Goal: Information Seeking & Learning: Find specific fact

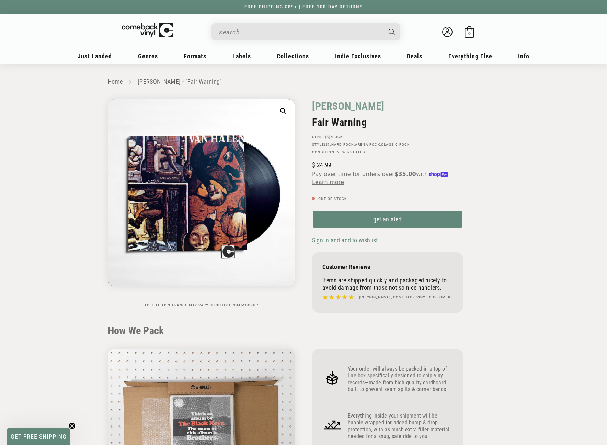
scroll to position [652, 0]
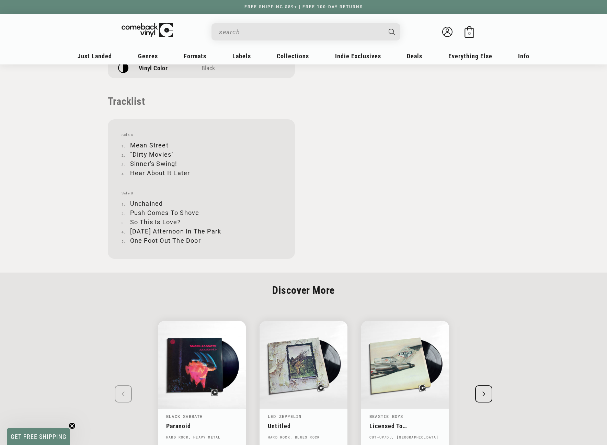
click at [279, 29] on input "When autocomplete results are available use up and down arrows to review and en…" at bounding box center [300, 32] width 163 height 14
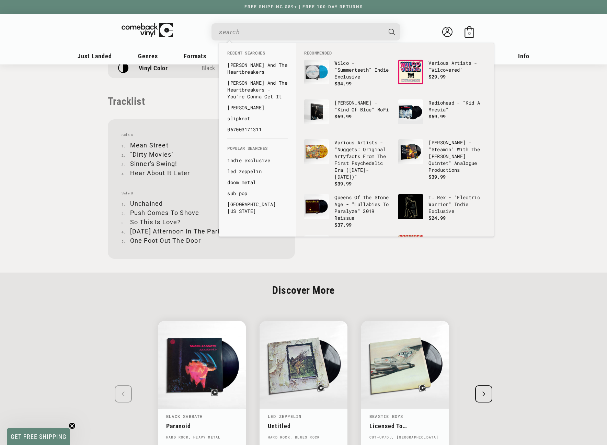
paste input "5054197640872"
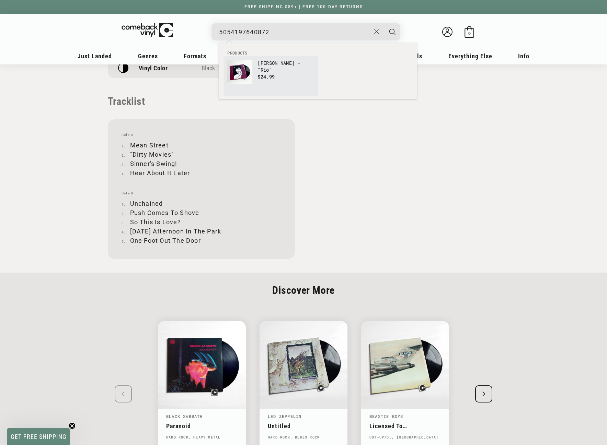
type input "5054197640872"
click at [261, 73] on span "$24.99" at bounding box center [265, 76] width 17 height 7
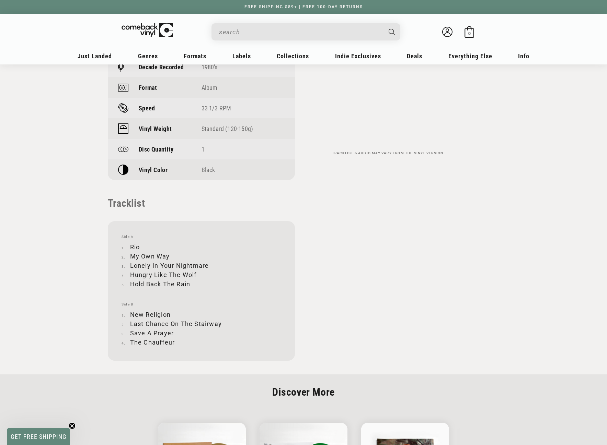
scroll to position [583, 0]
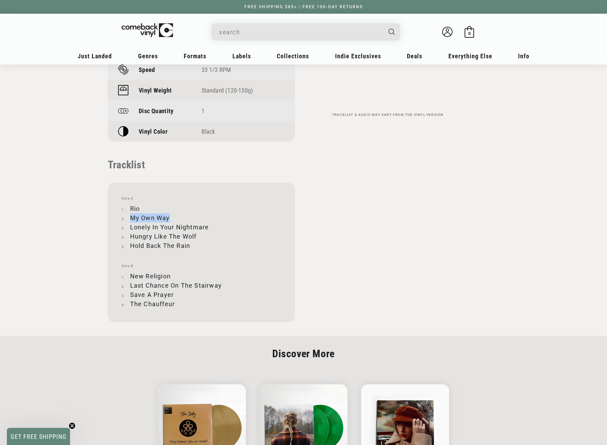
drag, startPoint x: 130, startPoint y: 217, endPoint x: 167, endPoint y: 215, distance: 37.1
click at [167, 215] on li "My Own Way" at bounding box center [201, 217] width 160 height 9
copy li "My Own Way"
drag, startPoint x: 131, startPoint y: 227, endPoint x: 208, endPoint y: 226, distance: 77.2
click at [208, 226] on li "Lonely In Your Nightmare" at bounding box center [201, 227] width 160 height 9
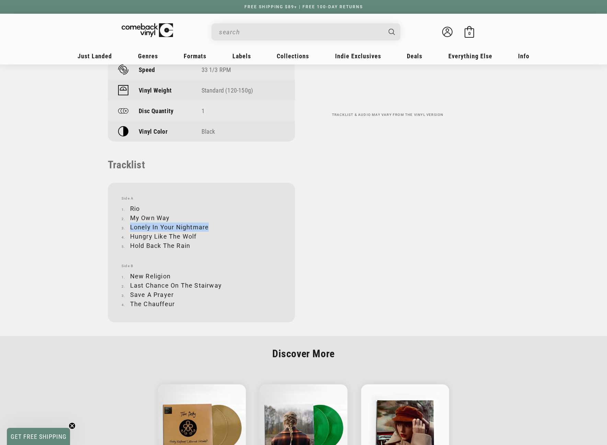
copy li "Lonely In Your Nightmare"
drag, startPoint x: 131, startPoint y: 236, endPoint x: 196, endPoint y: 235, distance: 64.2
click at [196, 235] on li "Hungry Like The Wolf" at bounding box center [201, 236] width 160 height 9
copy li "Hungry Like The Wolf"
drag, startPoint x: 130, startPoint y: 245, endPoint x: 189, endPoint y: 247, distance: 59.0
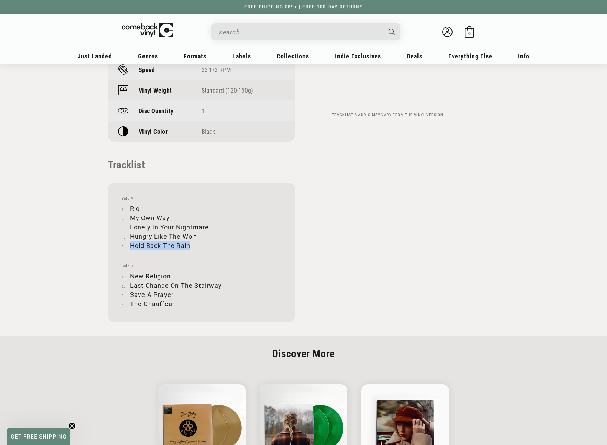
click at [189, 247] on li "Hold Back The Rain" at bounding box center [201, 245] width 160 height 9
copy li "Hold Back The Rain"
drag, startPoint x: 132, startPoint y: 276, endPoint x: 170, endPoint y: 276, distance: 38.4
click at [170, 276] on li "New Religion" at bounding box center [201, 276] width 160 height 9
copy li "New Religion"
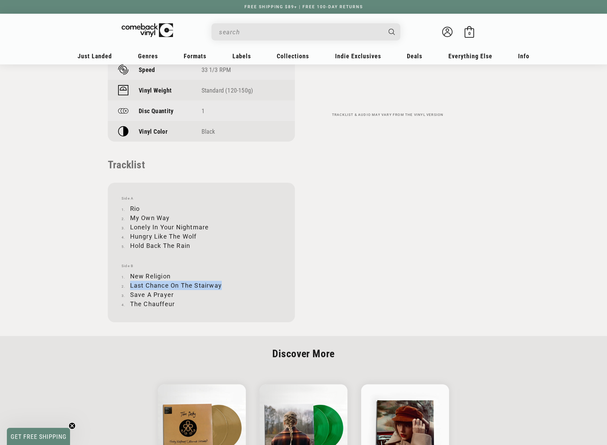
drag, startPoint x: 130, startPoint y: 286, endPoint x: 221, endPoint y: 284, distance: 90.9
click at [221, 284] on li "Last Chance On The Stairway" at bounding box center [201, 285] width 160 height 9
copy li "Last Chance On The Stairway"
drag, startPoint x: 131, startPoint y: 294, endPoint x: 172, endPoint y: 295, distance: 41.5
click at [172, 295] on li "Save A Prayer" at bounding box center [201, 294] width 160 height 9
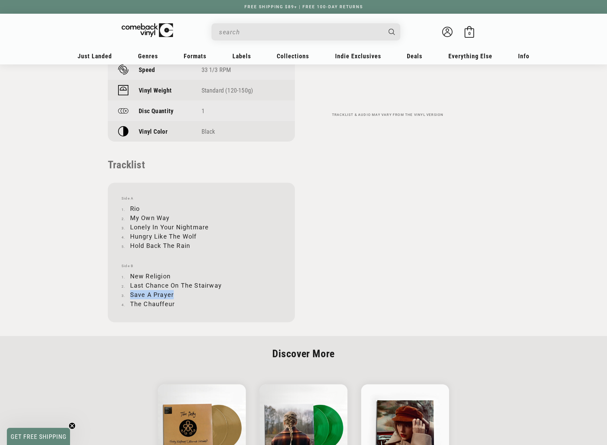
copy li "Save A Prayer"
drag, startPoint x: 130, startPoint y: 301, endPoint x: 178, endPoint y: 301, distance: 48.0
click at [178, 301] on li "The Chauffeur" at bounding box center [201, 303] width 160 height 9
copy li "The Chauffeur"
